Goal: Use online tool/utility: Use online tool/utility

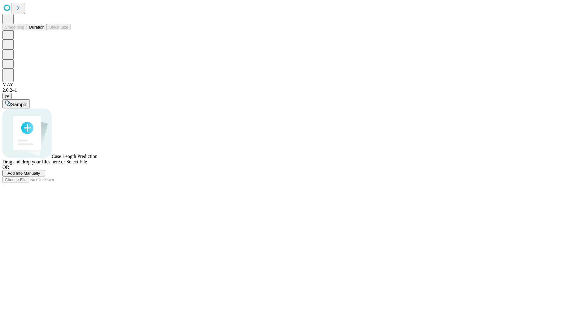
click at [44, 30] on button "Duration" at bounding box center [37, 27] width 20 height 6
click at [87, 165] on span "Select File" at bounding box center [76, 161] width 21 height 5
